Goal: Task Accomplishment & Management: Use online tool/utility

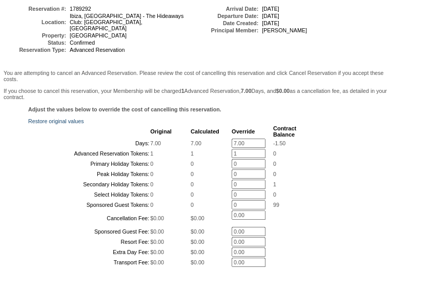
scroll to position [114, 0]
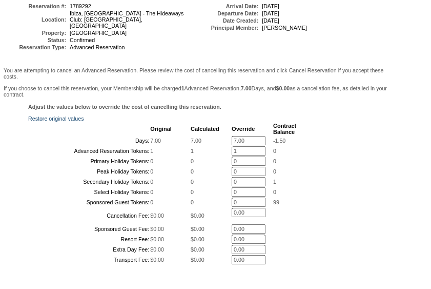
click at [247, 140] on input "7.00" at bounding box center [249, 140] width 34 height 9
type input "0"
click at [232, 155] on input "1" at bounding box center [249, 150] width 34 height 9
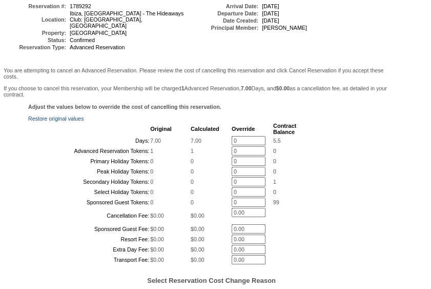
type input "0"
click at [308, 150] on div "Adjust the values below to override the cost of cancelling this reservation. Re…" at bounding box center [199, 222] width 392 height 236
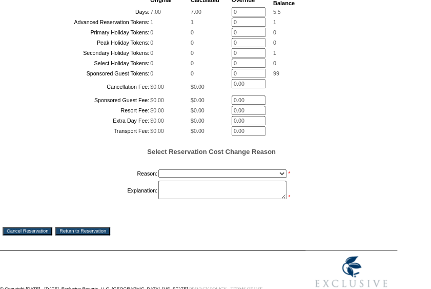
scroll to position [264, 0]
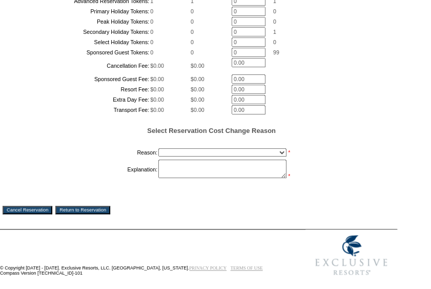
click at [221, 156] on select "Creating Continuous Stay Days Booked After Cancellation Experiential / Hotel / …" at bounding box center [223, 152] width 128 height 8
select select "1050"
click at [159, 156] on select "Creating Continuous Stay Days Booked After Cancellation Experiential / Hotel / …" at bounding box center [223, 152] width 128 height 8
click at [199, 178] on textarea at bounding box center [223, 169] width 128 height 18
type textarea "C"
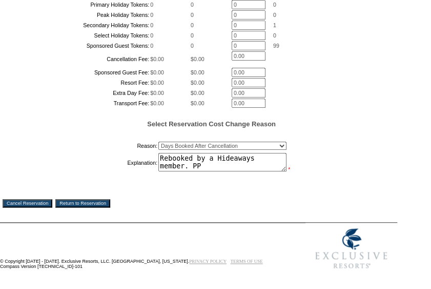
scroll to position [292, 0]
type textarea "Rebooked by a Hideaways member. PP"
click at [41, 220] on td "You are attempting to cancel an Advanced Reservation. Please review the cost of…" at bounding box center [199, 65] width 392 height 310
click at [45, 207] on input "Cancel Reservation" at bounding box center [28, 203] width 50 height 8
